Goal: Task Accomplishment & Management: Manage account settings

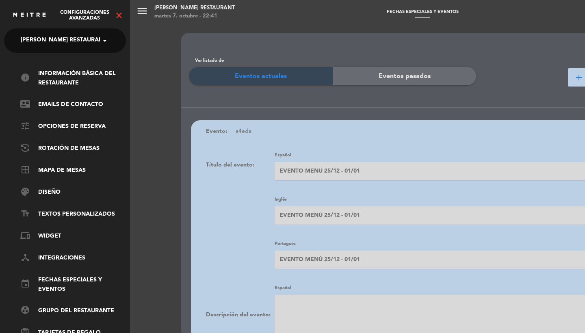
scroll to position [-1, 0]
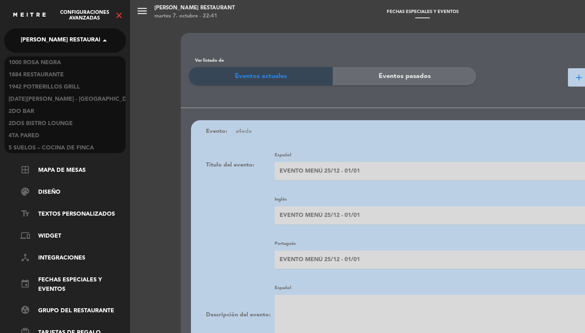
click at [47, 45] on span "[PERSON_NAME] Restaurant" at bounding box center [64, 40] width 86 height 17
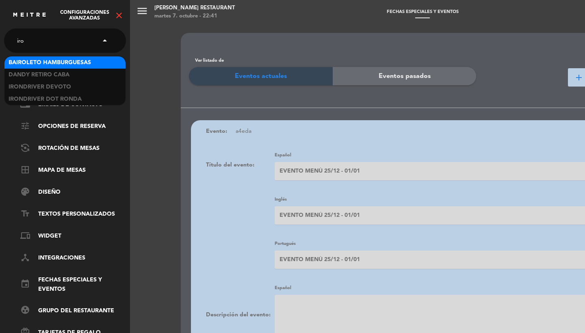
scroll to position [0, 0]
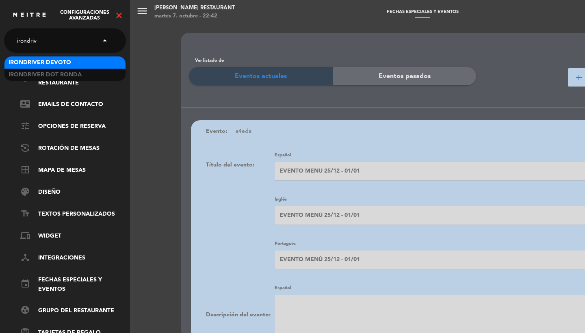
type input "irondrive"
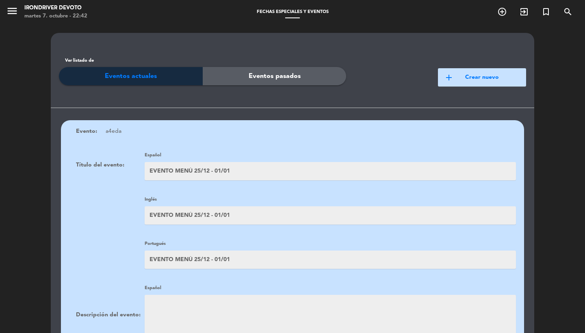
click at [6, 12] on icon "menu" at bounding box center [12, 11] width 12 height 12
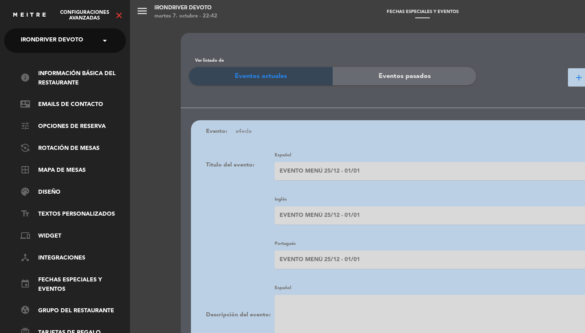
click at [117, 15] on icon "close" at bounding box center [119, 16] width 10 height 10
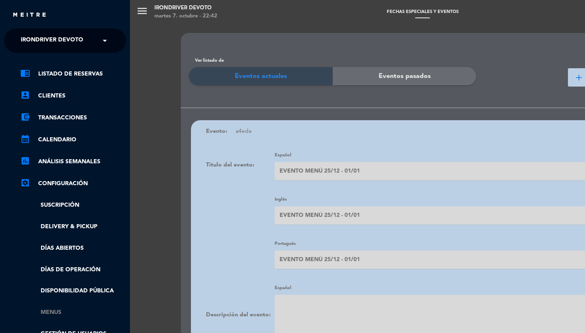
click at [54, 311] on link "Menus" at bounding box center [73, 312] width 106 height 9
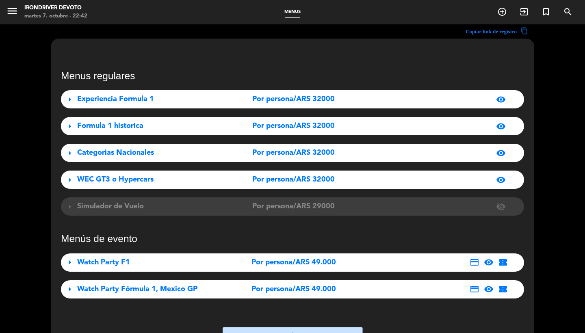
click at [302, 104] on span "Por persona/ARS 32000" at bounding box center [293, 99] width 82 height 12
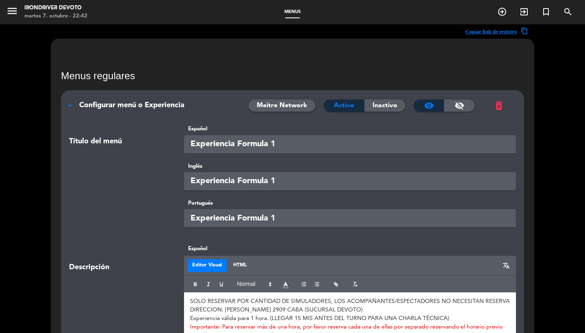
click at [160, 102] on span "Configurar menú o Experiencia" at bounding box center [131, 105] width 105 height 7
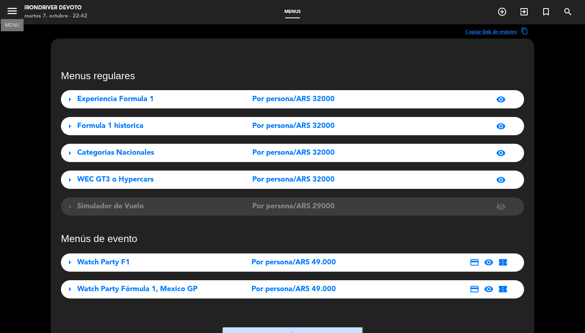
click at [8, 16] on icon "menu" at bounding box center [12, 11] width 12 height 12
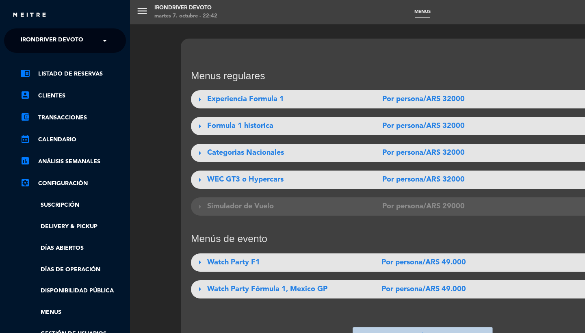
click at [75, 274] on ul "chrome_reader_mode Listado de Reservas account_box Clientes account_balance_wal…" at bounding box center [65, 214] width 122 height 291
click at [74, 272] on link "Días de Operación" at bounding box center [73, 269] width 106 height 9
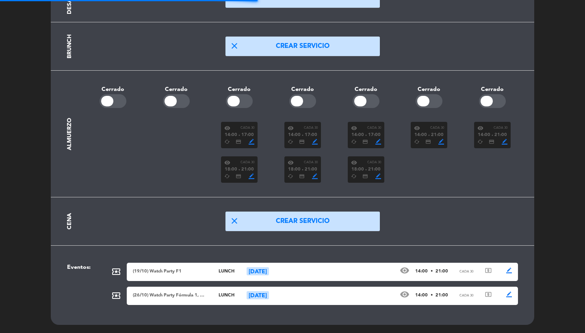
scroll to position [104, 0]
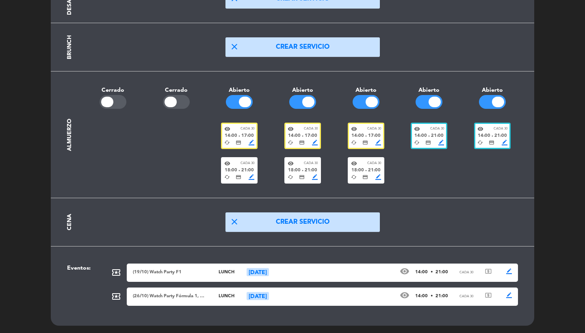
click at [301, 140] on span "credit_card" at bounding box center [302, 143] width 6 height 6
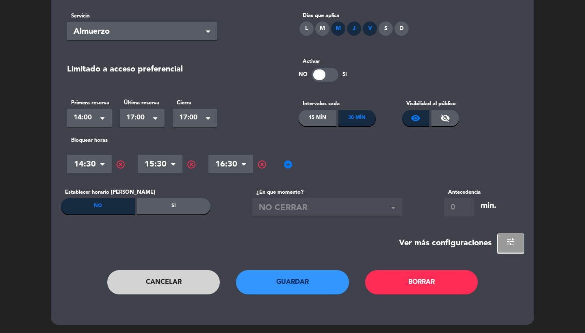
scroll to position [0, 0]
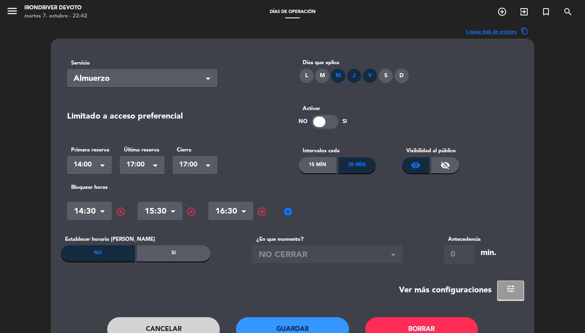
click at [514, 289] on span "tune" at bounding box center [511, 289] width 10 height 10
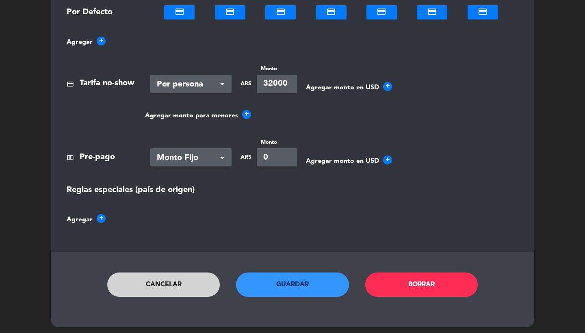
click at [190, 287] on button "Cancelar" at bounding box center [163, 284] width 113 height 24
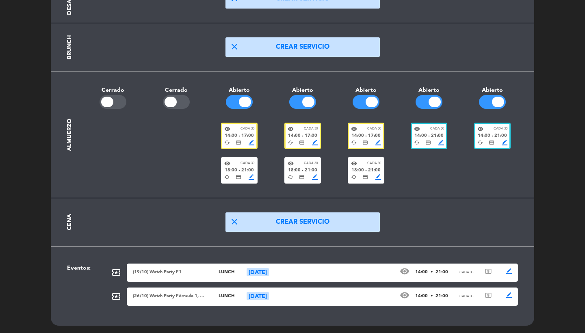
click at [370, 168] on span "21:00" at bounding box center [374, 170] width 13 height 7
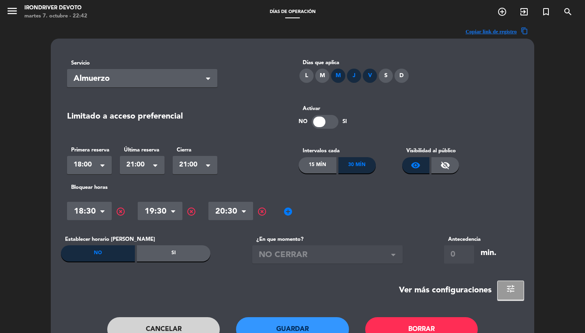
click at [511, 285] on span "tune" at bounding box center [511, 289] width 10 height 10
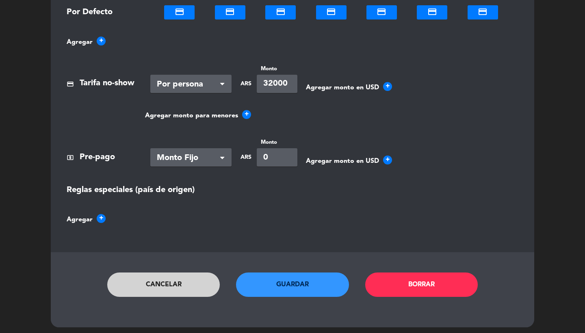
click at [190, 298] on div "Cancelar Guardar Borrar" at bounding box center [292, 292] width 463 height 41
click at [187, 290] on button "Cancelar" at bounding box center [163, 284] width 113 height 24
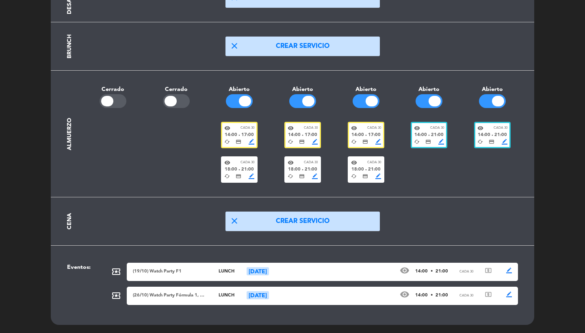
scroll to position [104, 0]
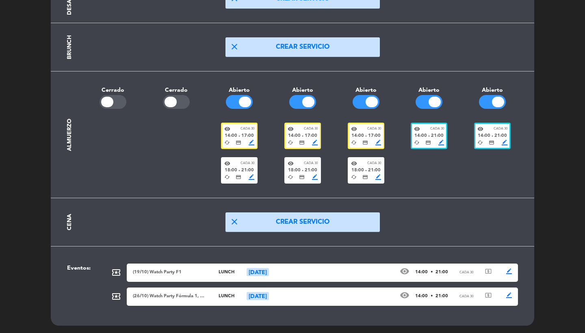
click at [436, 140] on div "cached credit_card border_color" at bounding box center [429, 143] width 30 height 6
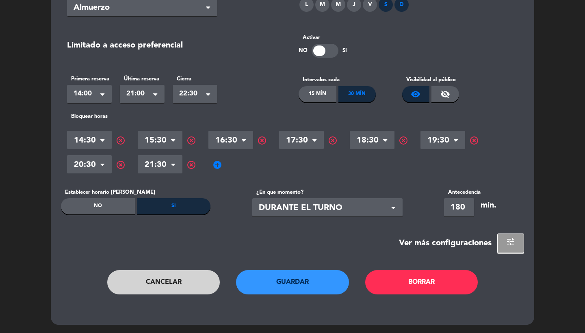
scroll to position [0, 0]
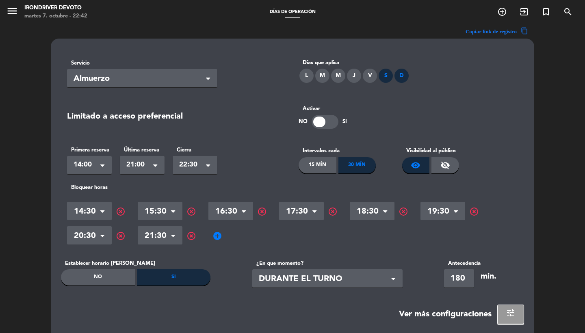
click at [503, 300] on section "Servicio Seleccionar × Almuerzo × Días que aplica L M M J V S D Limitado a acce…" at bounding box center [292, 188] width 463 height 271
click at [506, 312] on span "tune" at bounding box center [511, 313] width 10 height 10
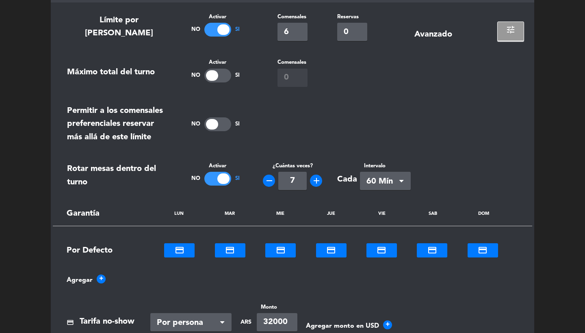
scroll to position [573, 0]
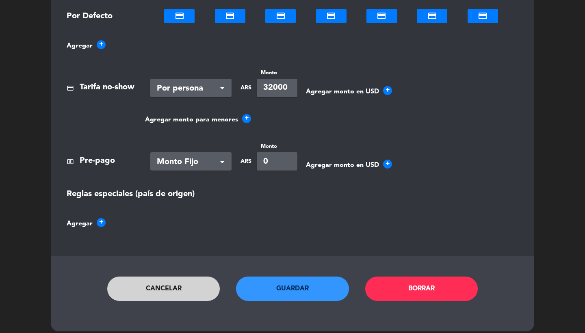
click at [177, 285] on button "Cancelar" at bounding box center [163, 289] width 113 height 24
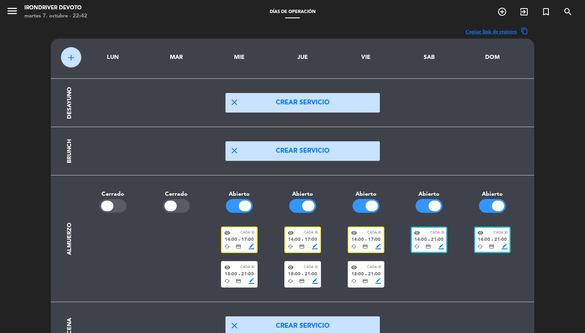
scroll to position [0, 0]
click at [8, 14] on icon "menu" at bounding box center [12, 11] width 12 height 12
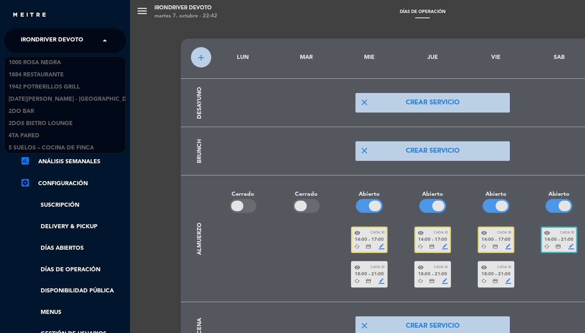
click at [48, 40] on span "Irondriver Devoto" at bounding box center [52, 40] width 63 height 17
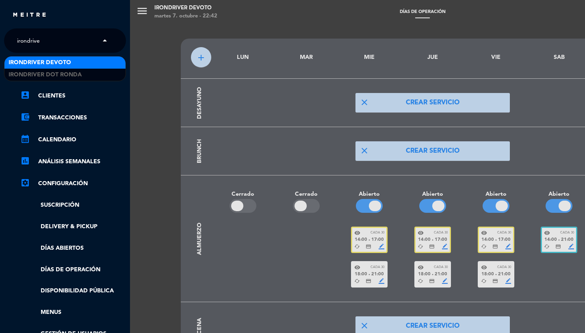
type input "irondriver"
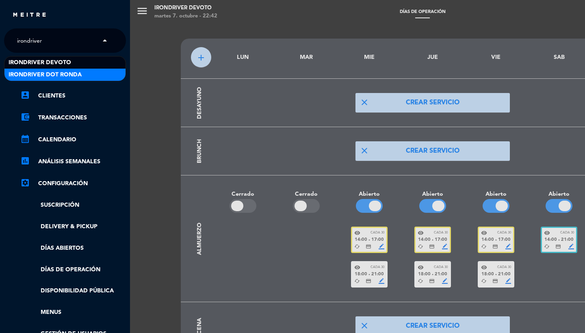
click at [62, 74] on span "Irondriver Dot Ronda" at bounding box center [45, 74] width 73 height 9
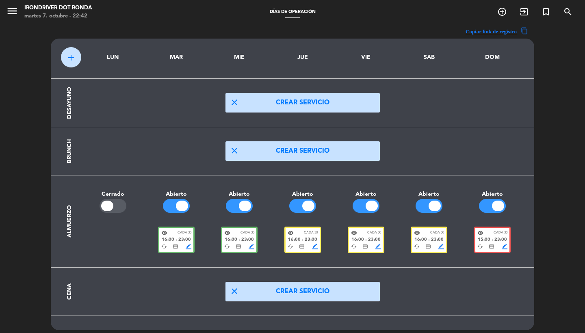
click at [238, 248] on span "credit_card" at bounding box center [239, 247] width 6 height 6
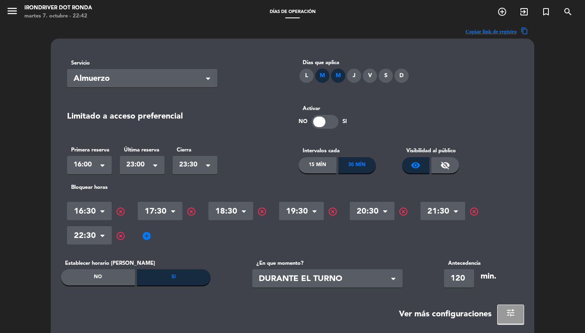
click at [507, 309] on span "tune" at bounding box center [511, 313] width 10 height 10
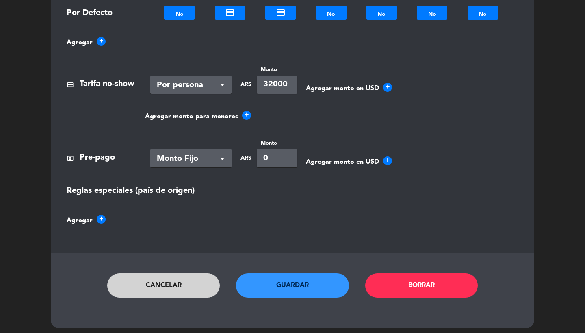
click at [204, 282] on button "Cancelar" at bounding box center [163, 285] width 113 height 24
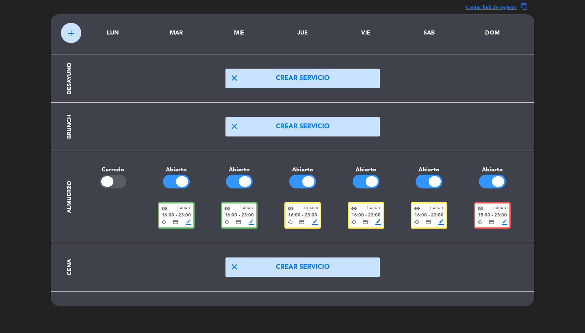
scroll to position [24, 0]
click at [367, 221] on span "credit_card" at bounding box center [365, 222] width 6 height 6
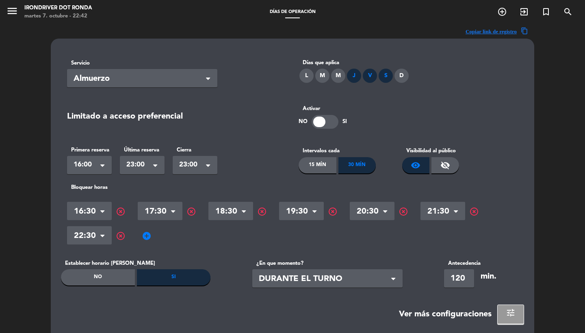
click at [511, 312] on span "tune" at bounding box center [511, 313] width 10 height 10
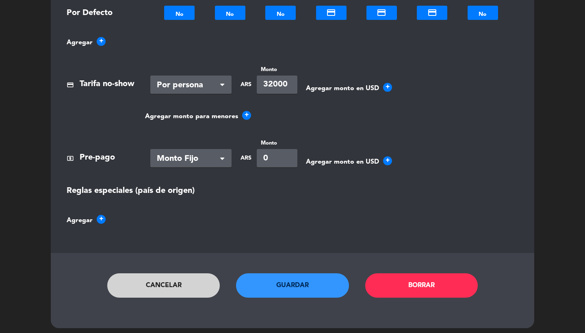
click at [201, 273] on button "Cancelar" at bounding box center [163, 285] width 113 height 24
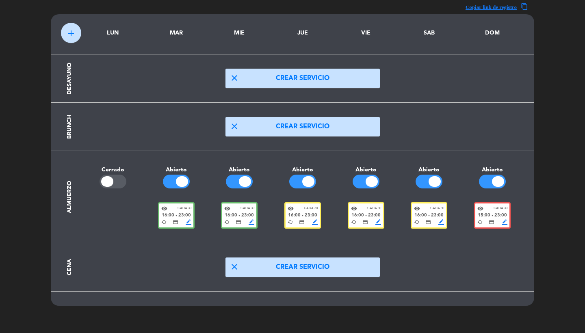
click at [486, 215] on span "15:00" at bounding box center [484, 215] width 13 height 7
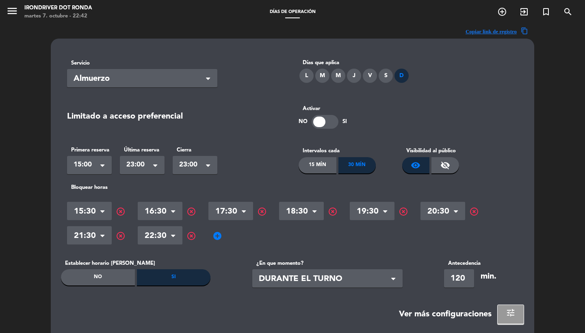
click at [512, 317] on button "tune" at bounding box center [510, 314] width 27 height 19
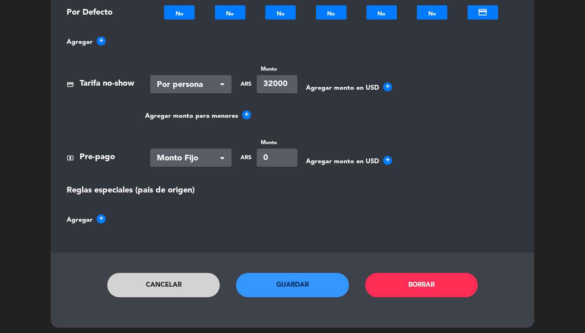
scroll to position [576, 0]
click at [154, 304] on div "Cancelar Guardar Borrar" at bounding box center [292, 293] width 463 height 41
click at [151, 277] on button "Cancelar" at bounding box center [163, 285] width 113 height 24
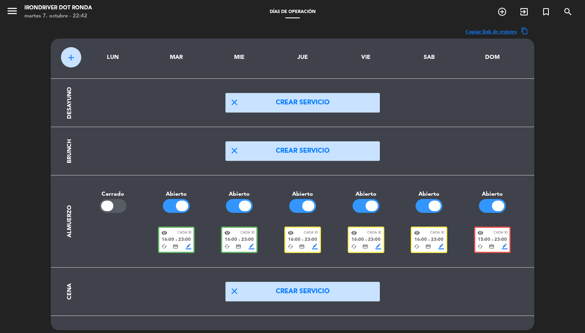
scroll to position [0, 0]
click at [9, 9] on icon "menu" at bounding box center [12, 11] width 12 height 12
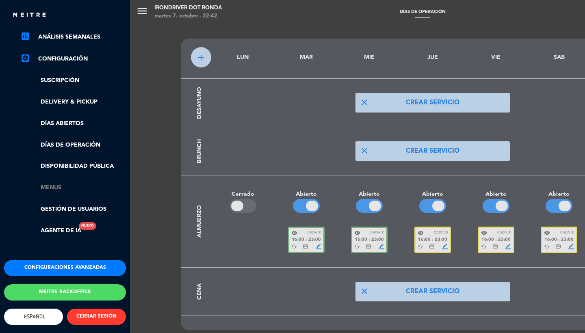
scroll to position [128, 0]
click at [52, 186] on link "Menus" at bounding box center [73, 187] width 106 height 9
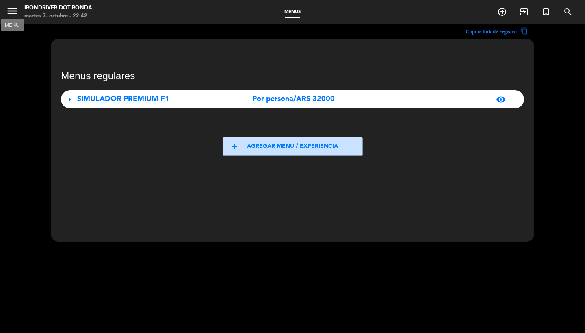
click at [9, 15] on icon "menu" at bounding box center [12, 11] width 12 height 12
